Goal: Use online tool/utility: Utilize a website feature to perform a specific function

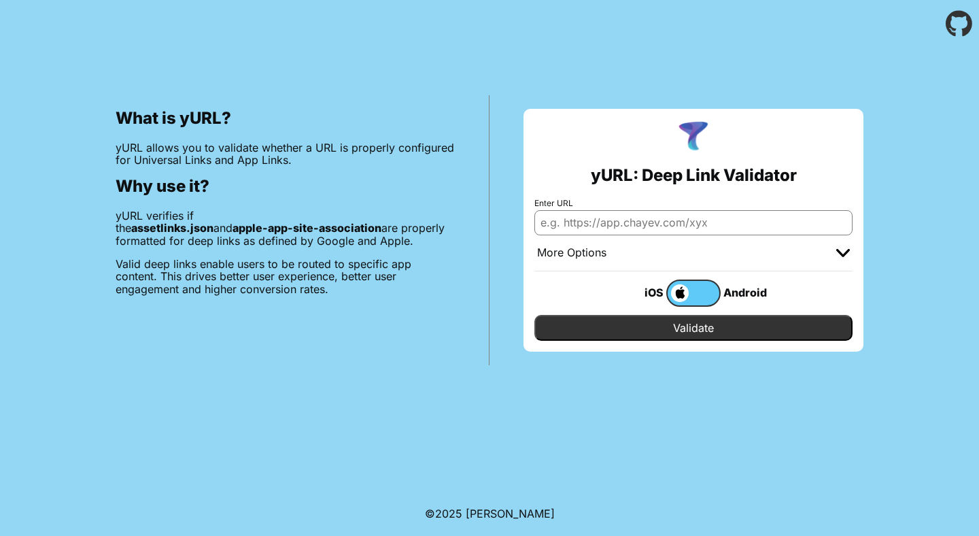
click at [666, 233] on input "Enter URL" at bounding box center [693, 222] width 318 height 24
paste input "[DOMAIN_NAME]"
type input "[DOMAIN_NAME]"
click at [661, 216] on input "[DOMAIN_NAME]" at bounding box center [693, 222] width 318 height 24
click at [700, 326] on input "Validate" at bounding box center [693, 328] width 318 height 26
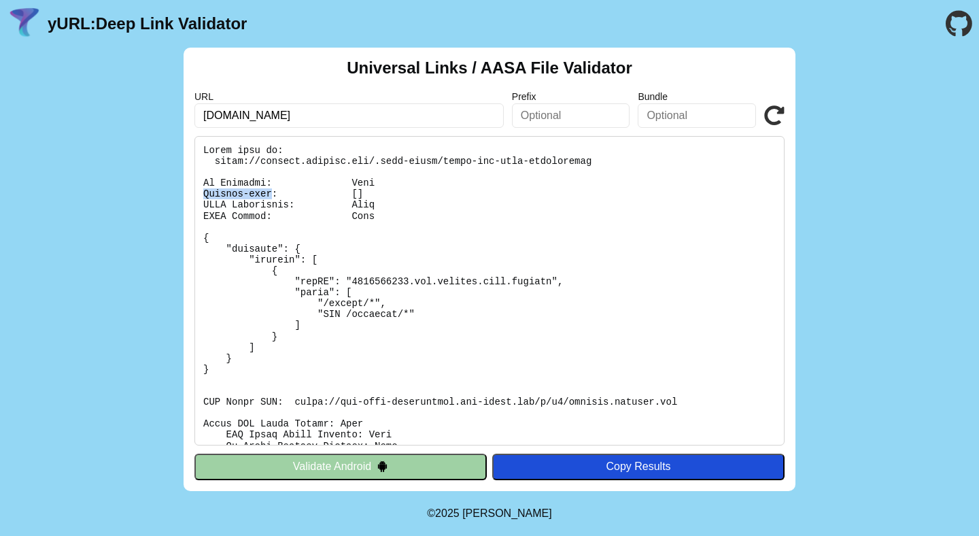
drag, startPoint x: 202, startPoint y: 192, endPoint x: 271, endPoint y: 194, distance: 69.4
click at [271, 194] on pre at bounding box center [489, 290] width 590 height 309
copy pre "Content-type"
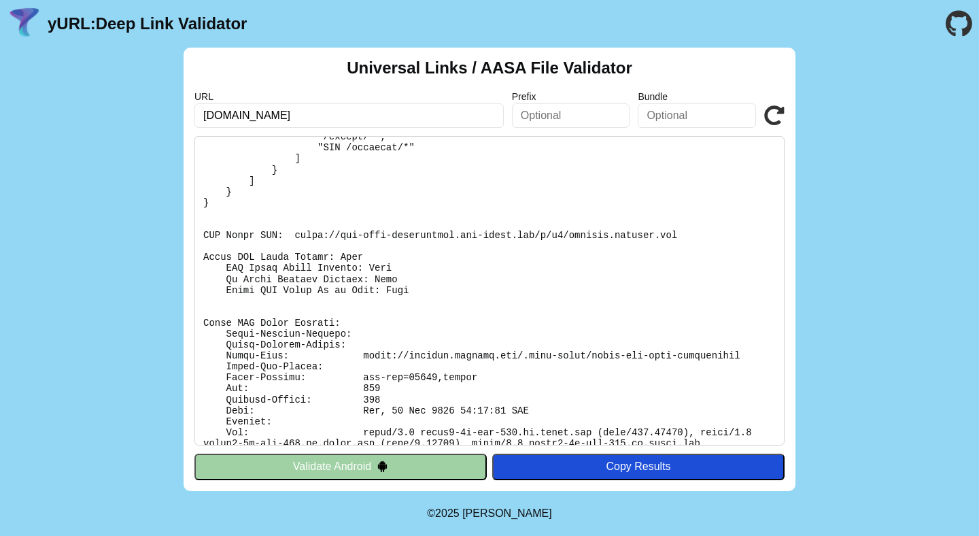
scroll to position [201, 0]
